Goal: Task Accomplishment & Management: Complete application form

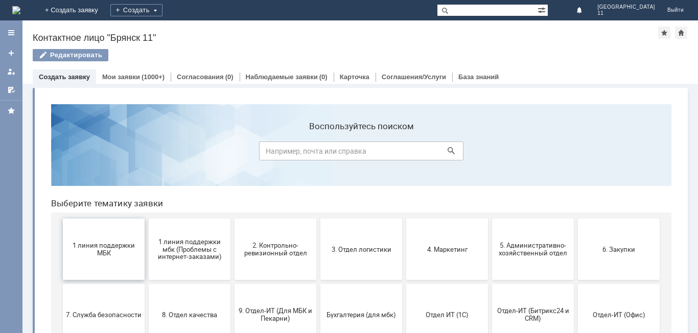
click at [99, 250] on span "1 линия поддержки МБК" at bounding box center [104, 249] width 76 height 15
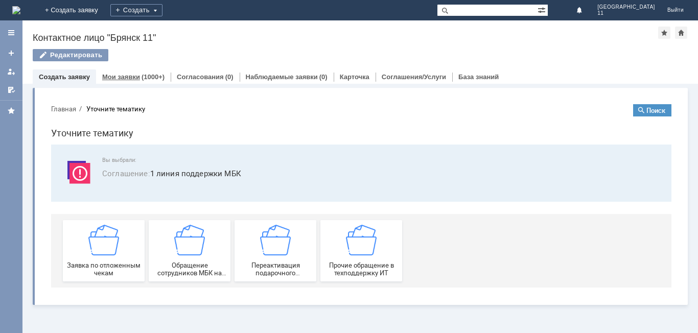
click at [134, 79] on link "Мои заявки" at bounding box center [121, 77] width 38 height 8
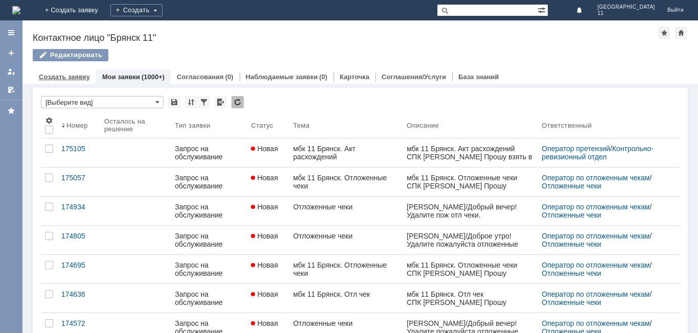
click at [74, 71] on div "Создать заявку" at bounding box center [64, 76] width 63 height 15
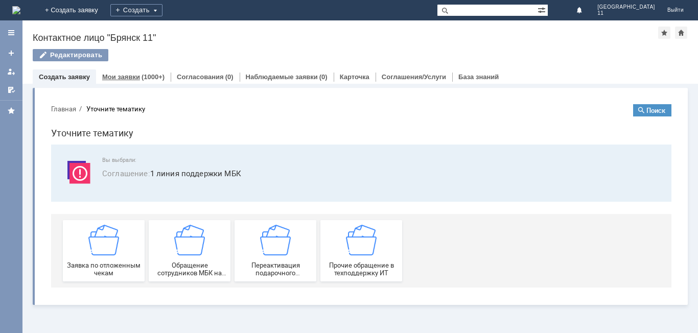
click at [125, 79] on link "Мои заявки" at bounding box center [121, 77] width 38 height 8
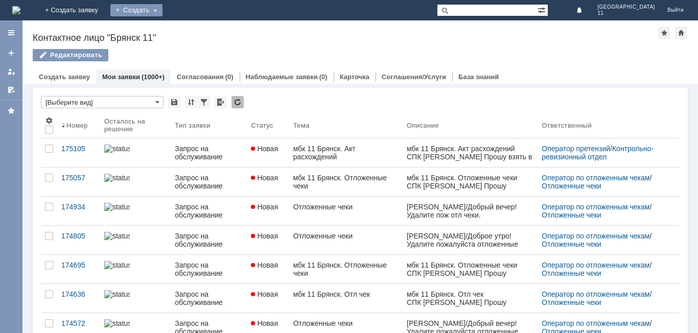
click at [162, 8] on div "Создать" at bounding box center [136, 10] width 52 height 12
click at [190, 27] on link "Заявка" at bounding box center [151, 31] width 78 height 12
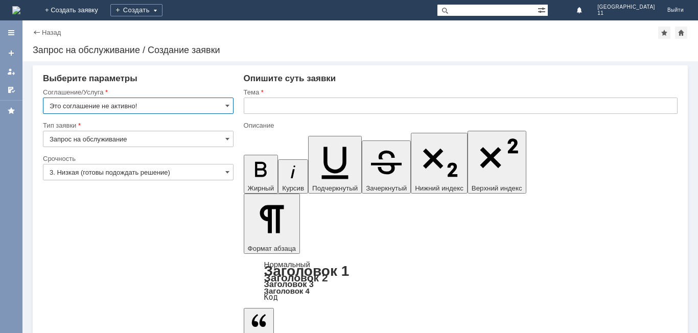
click at [224, 173] on input "3. Низкая (готовы подождать решение)" at bounding box center [138, 172] width 191 height 16
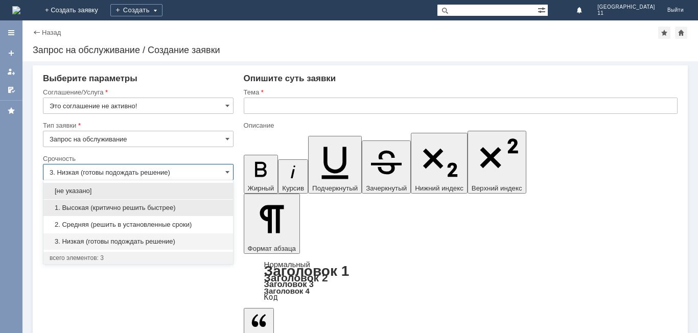
click at [179, 204] on span "1. Высокая (критично решить быстрее)" at bounding box center [138, 208] width 177 height 8
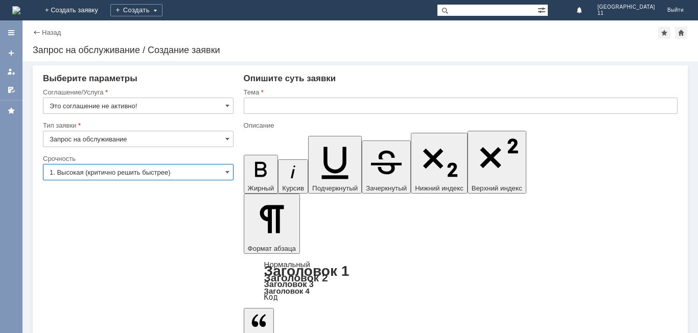
type input "1. Высокая (критично решить быстрее)"
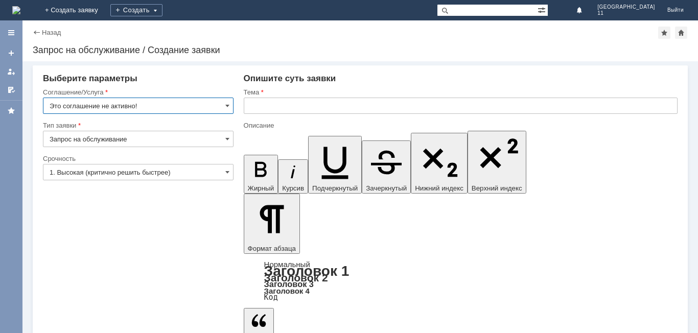
click at [201, 105] on input "Это соглашение не активно!" at bounding box center [138, 106] width 191 height 16
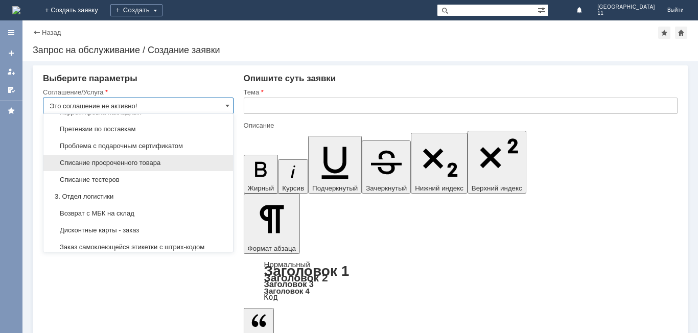
scroll to position [136, 0]
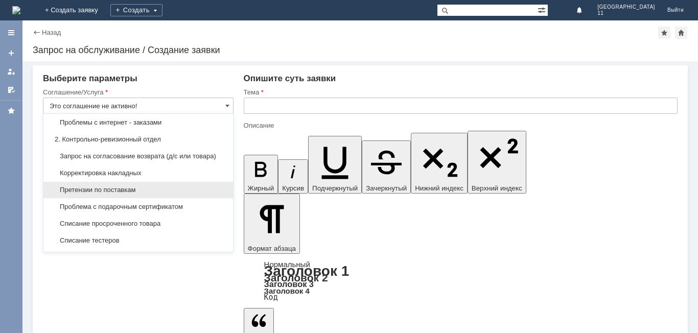
click at [162, 194] on span "Претензии по поставкам" at bounding box center [138, 190] width 177 height 8
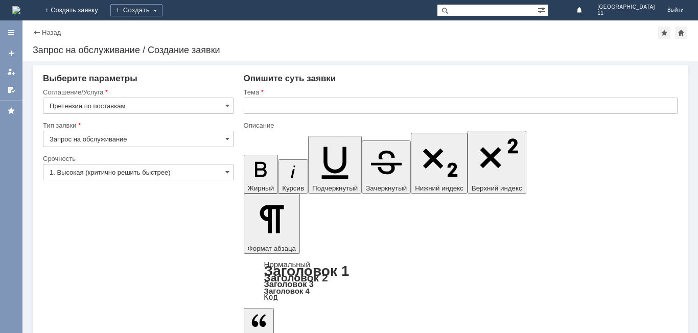
type input "Претензии по поставкам"
click at [320, 108] on input "text" at bounding box center [461, 106] width 434 height 16
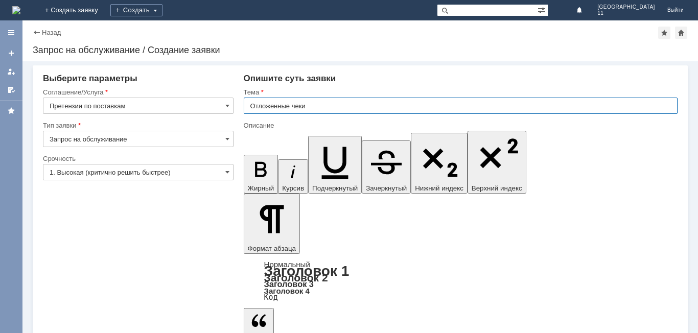
type input "Отложенные чеки"
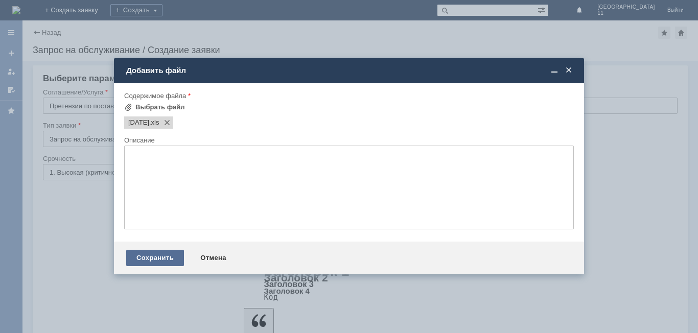
click at [167, 261] on div "Сохранить" at bounding box center [155, 258] width 58 height 16
